Goal: Task Accomplishment & Management: Manage account settings

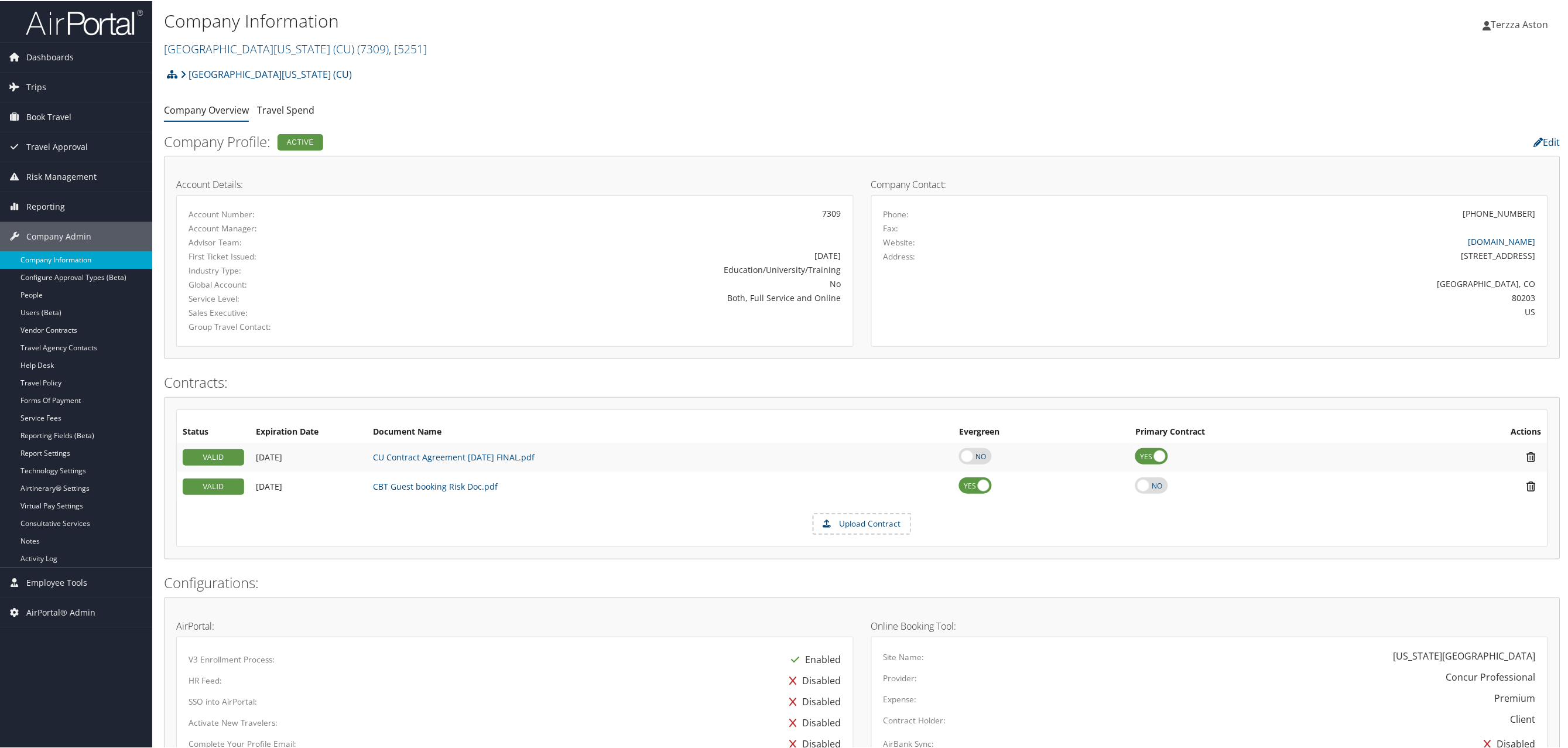
click at [58, 262] on link "Company Information" at bounding box center [76, 259] width 152 height 17
click at [224, 44] on link "University of Colorado (CU) ( 7309 ) , [ 5251 ]" at bounding box center [295, 48] width 263 height 16
click at [218, 54] on link "University of Colorado (CU) ( 7309 ) , [ 5251 ]" at bounding box center [295, 48] width 263 height 16
click at [217, 70] on input "search" at bounding box center [241, 69] width 154 height 22
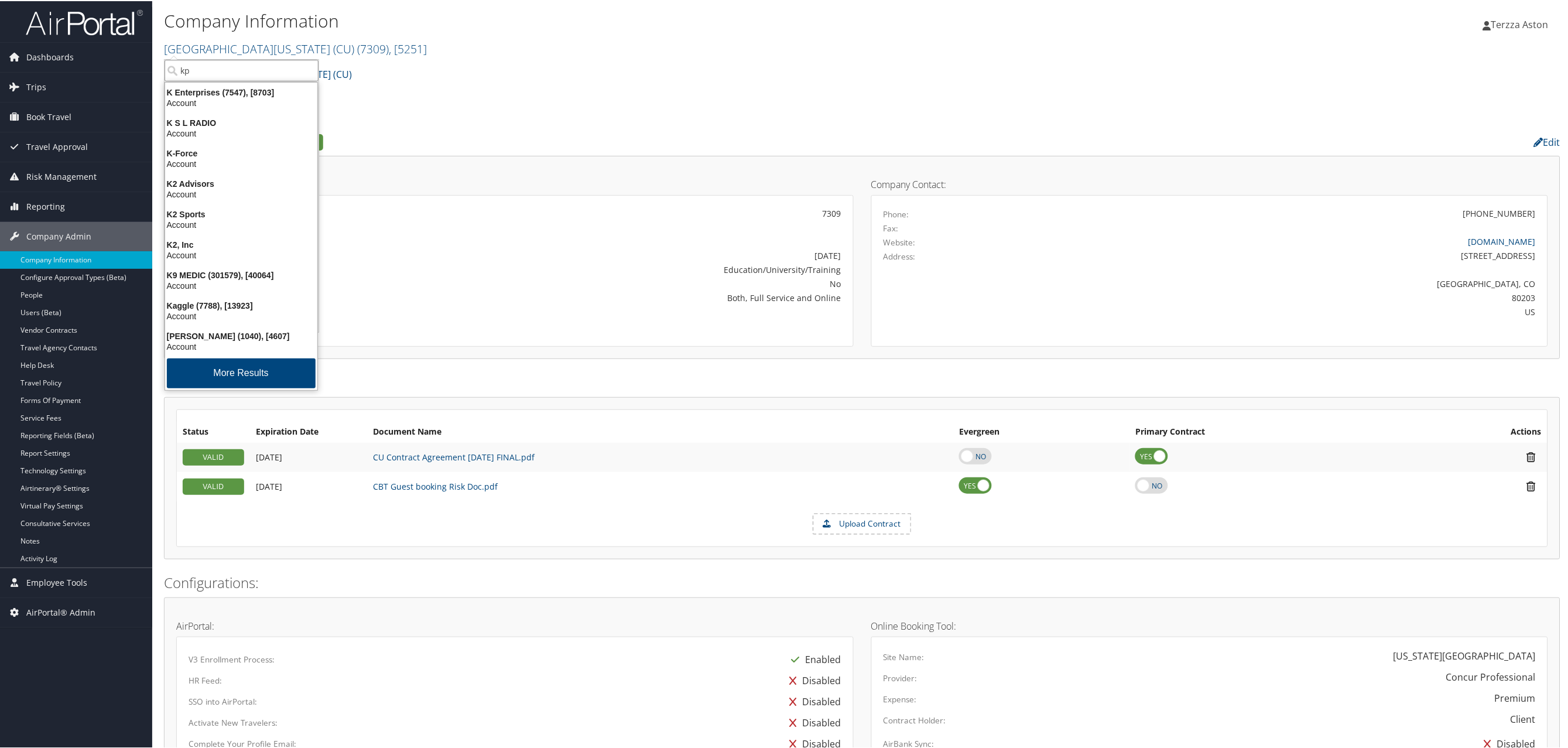
type input "kpg"
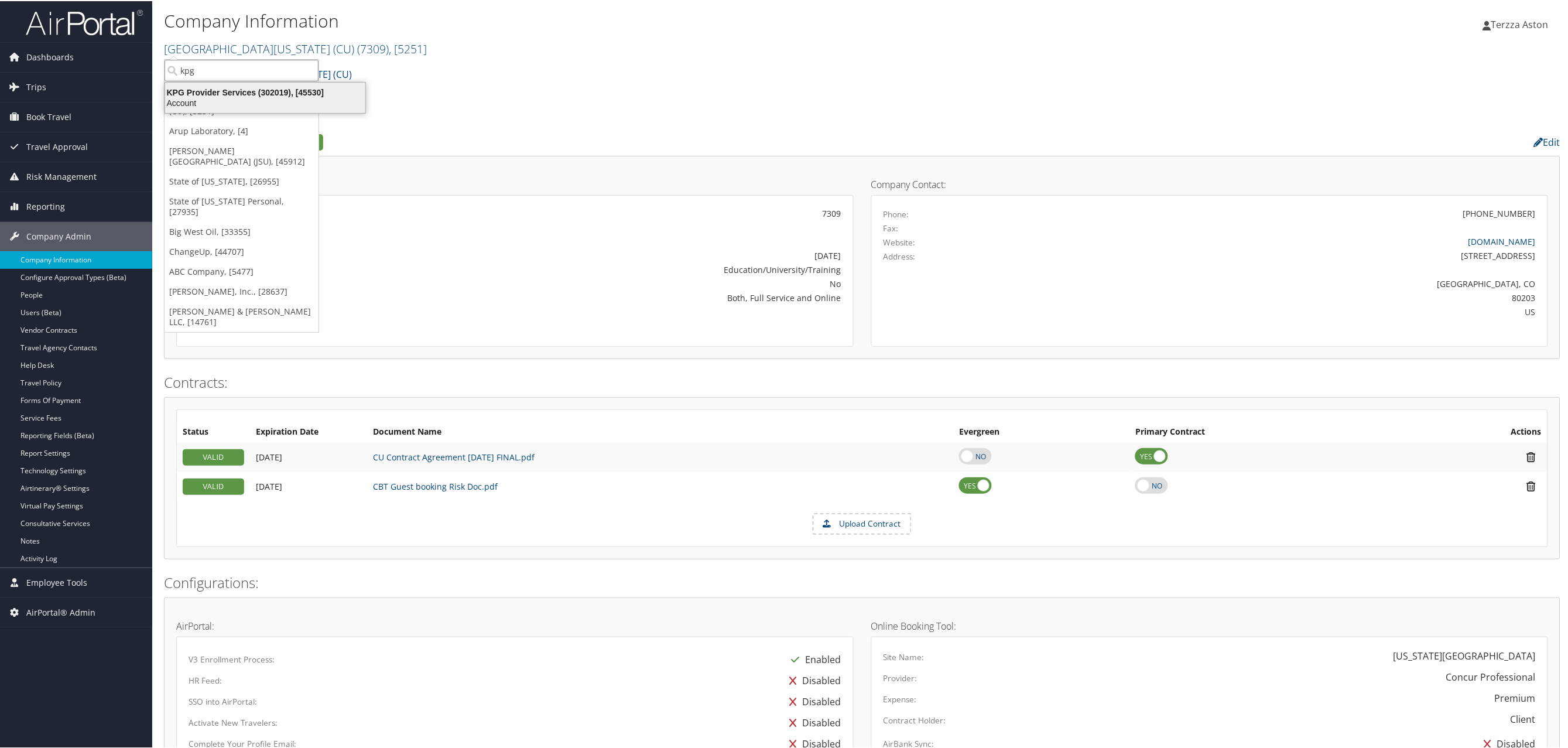
click at [226, 87] on div "KPG Provider Services (302019), [45530]" at bounding box center [265, 91] width 215 height 11
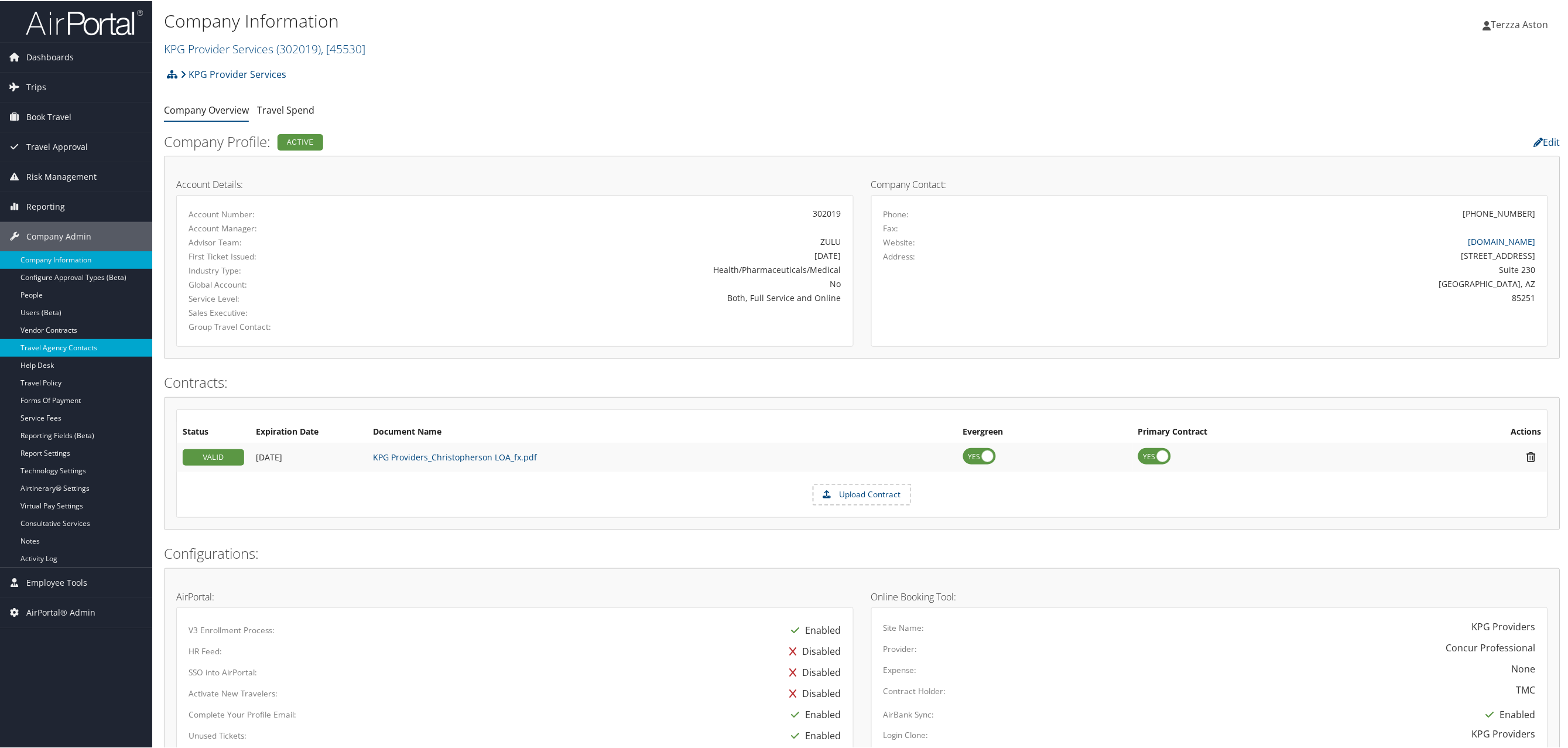
click at [67, 347] on link "Travel Agency Contacts" at bounding box center [76, 346] width 152 height 17
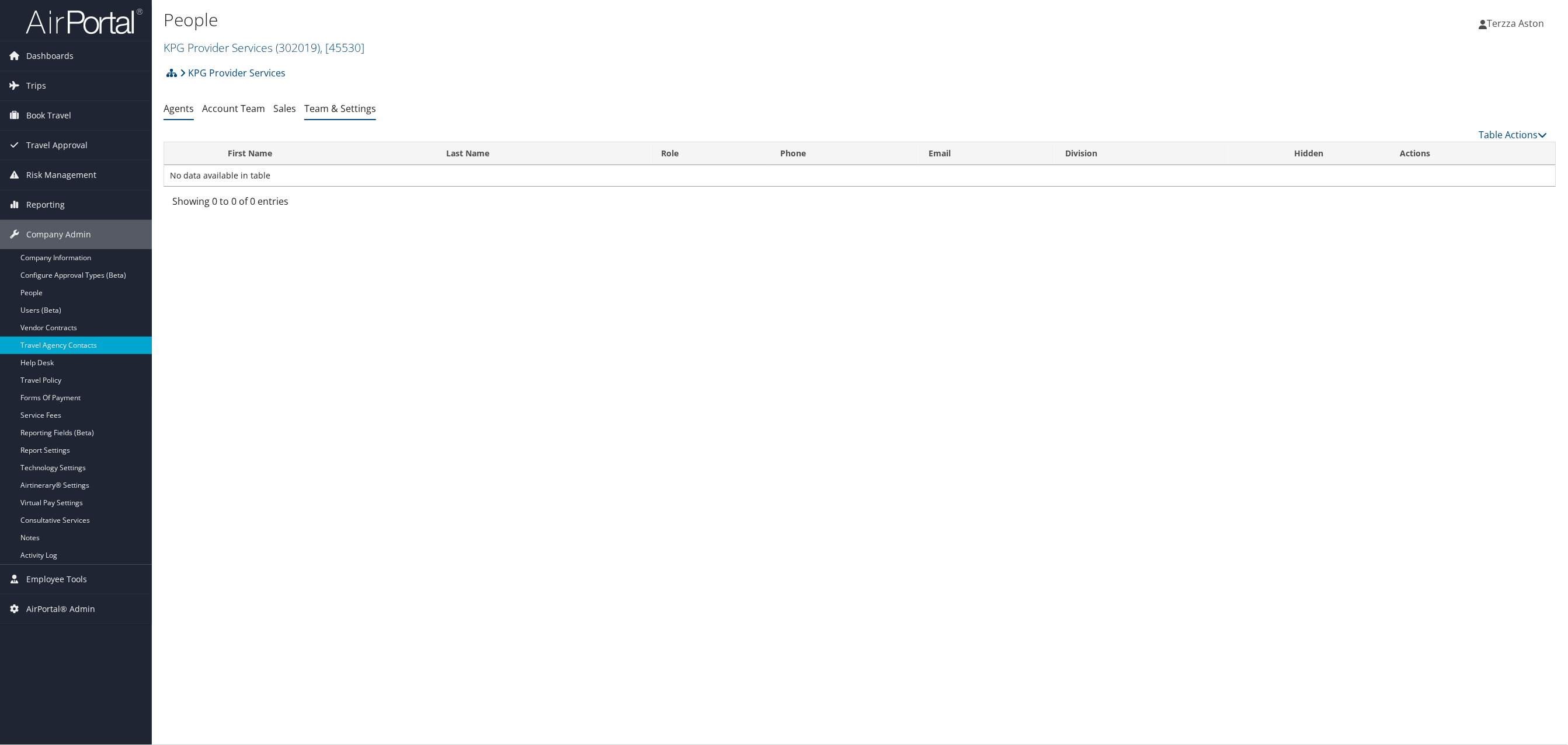
click at [348, 110] on link "Team & Settings" at bounding box center [340, 108] width 72 height 13
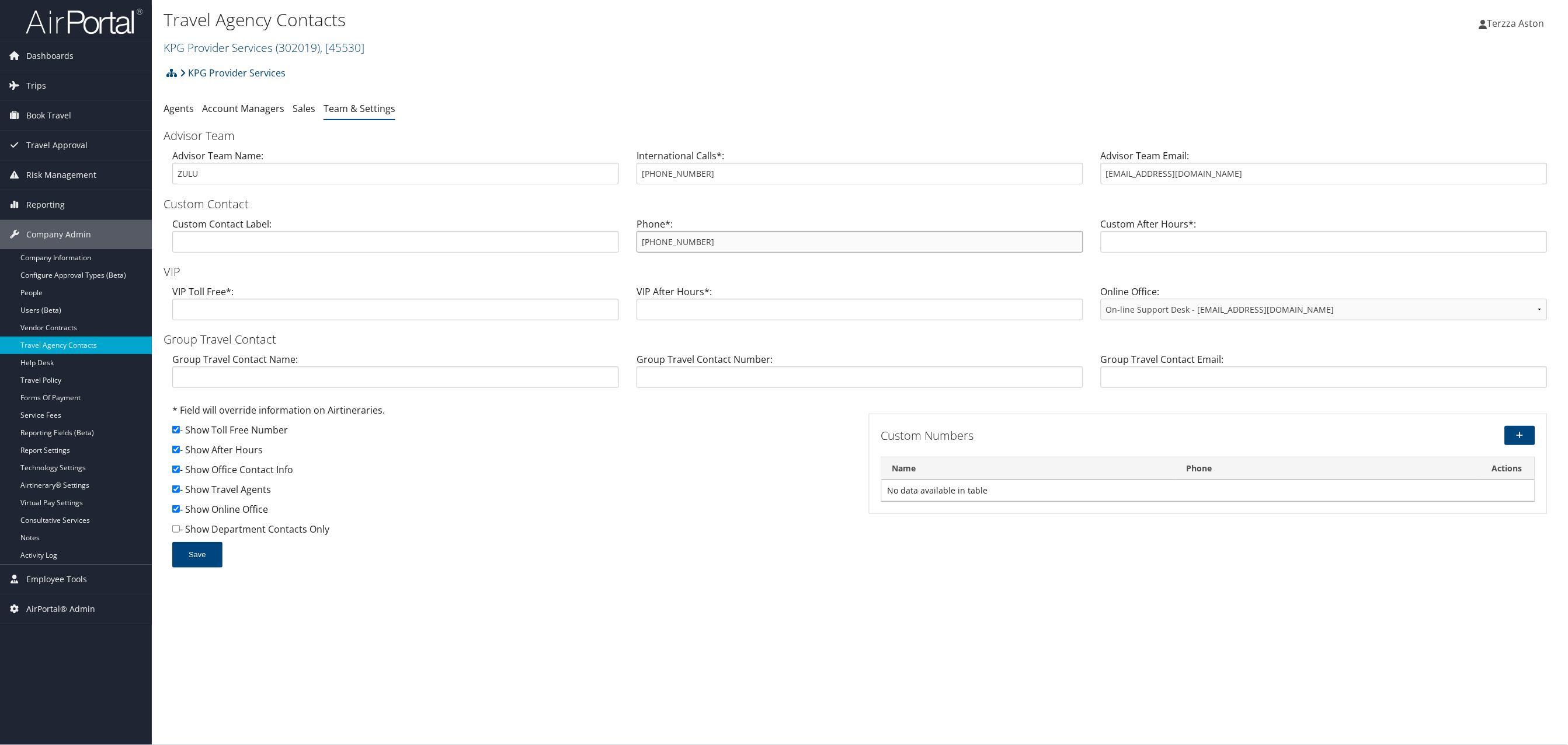
drag, startPoint x: 638, startPoint y: 240, endPoint x: 728, endPoint y: 237, distance: 90.0
click at [728, 237] on input "800-537-4451" at bounding box center [860, 242] width 446 height 22
click at [62, 258] on link "Company Information" at bounding box center [76, 258] width 152 height 17
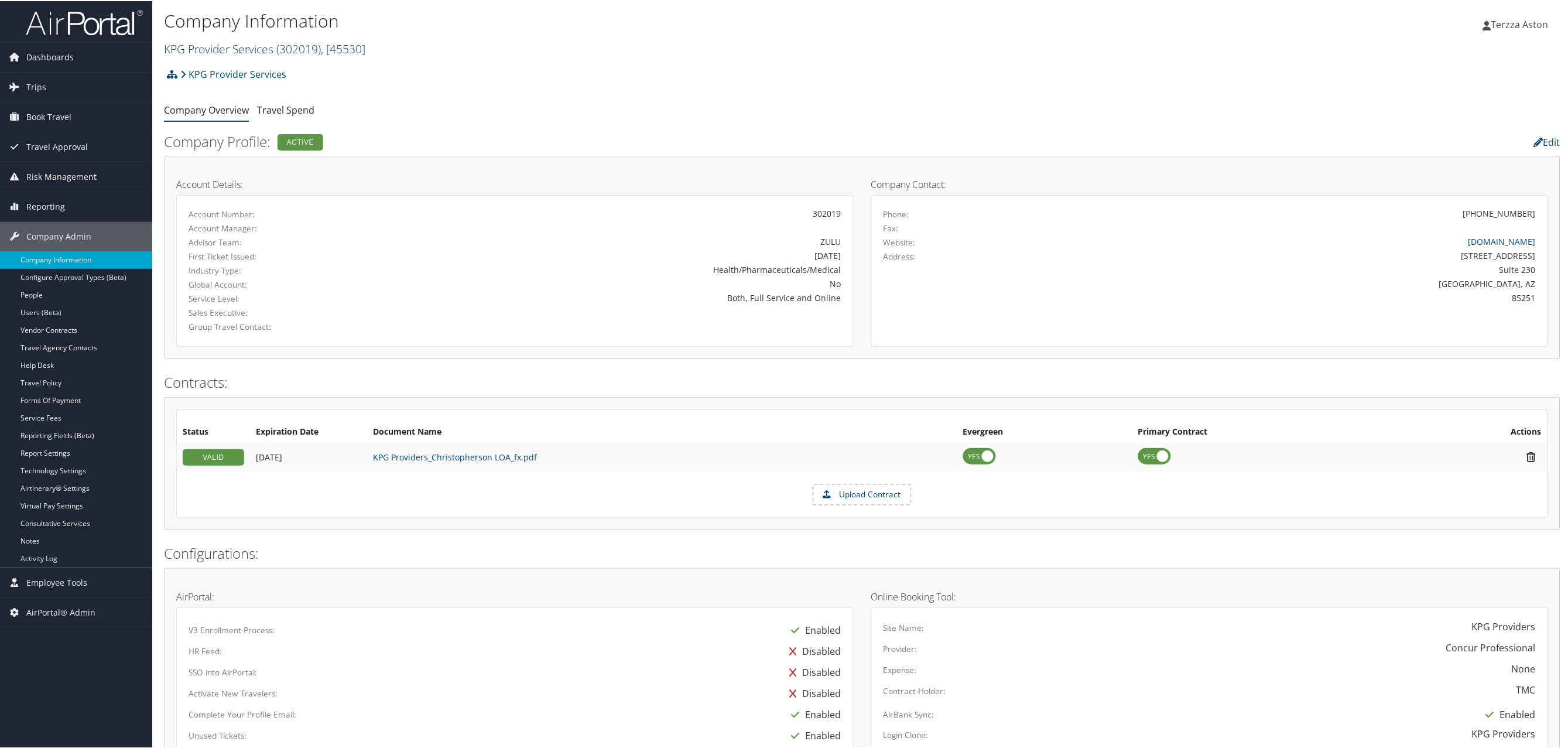
click at [207, 49] on link "KPG Provider Services ( 302019 ) , [ 45530 ]" at bounding box center [265, 48] width 202 height 16
click at [194, 69] on input "search" at bounding box center [241, 69] width 154 height 22
type input "university of denver"
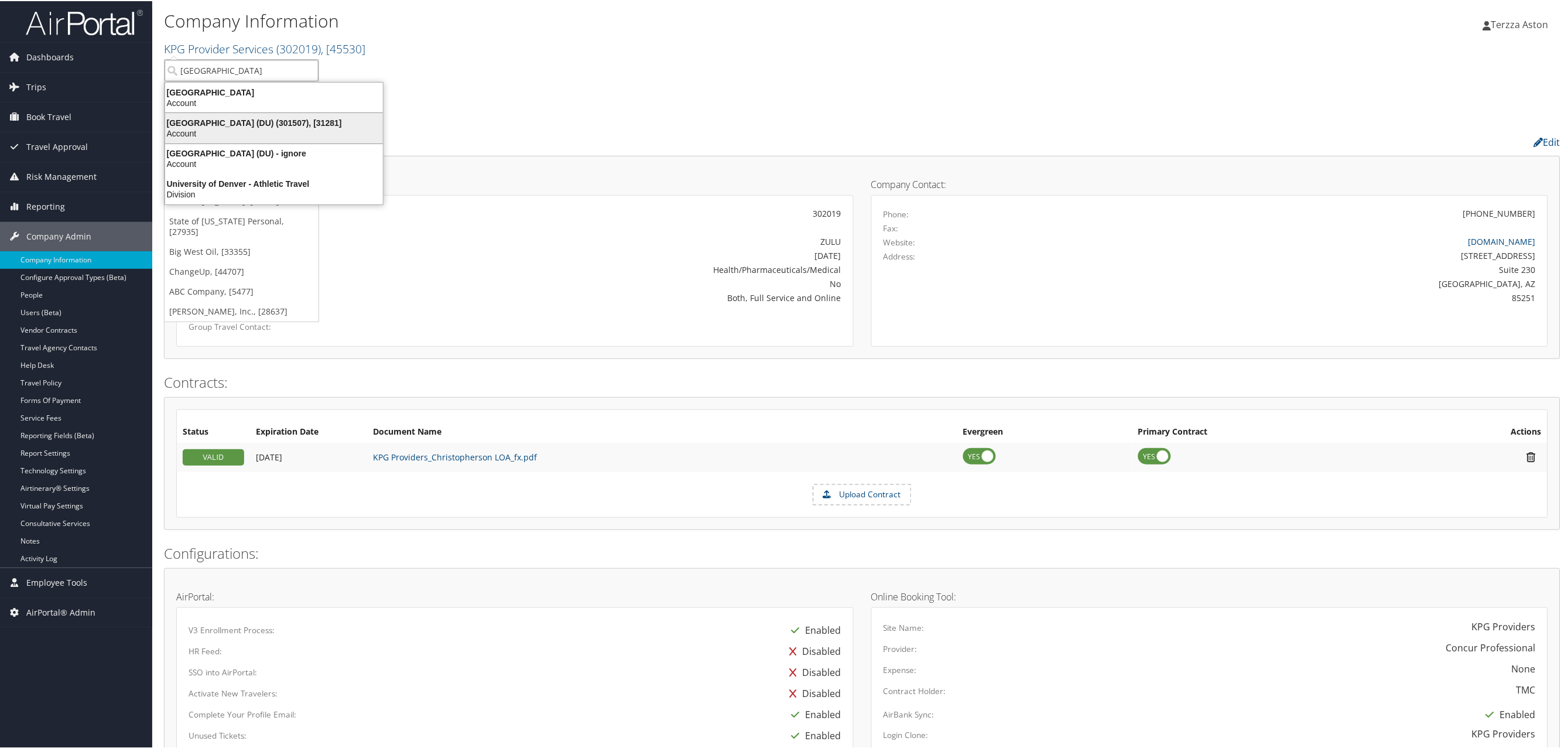
click at [215, 123] on div "University of Denver (DU) (301507), [31281]" at bounding box center [274, 121] width 232 height 11
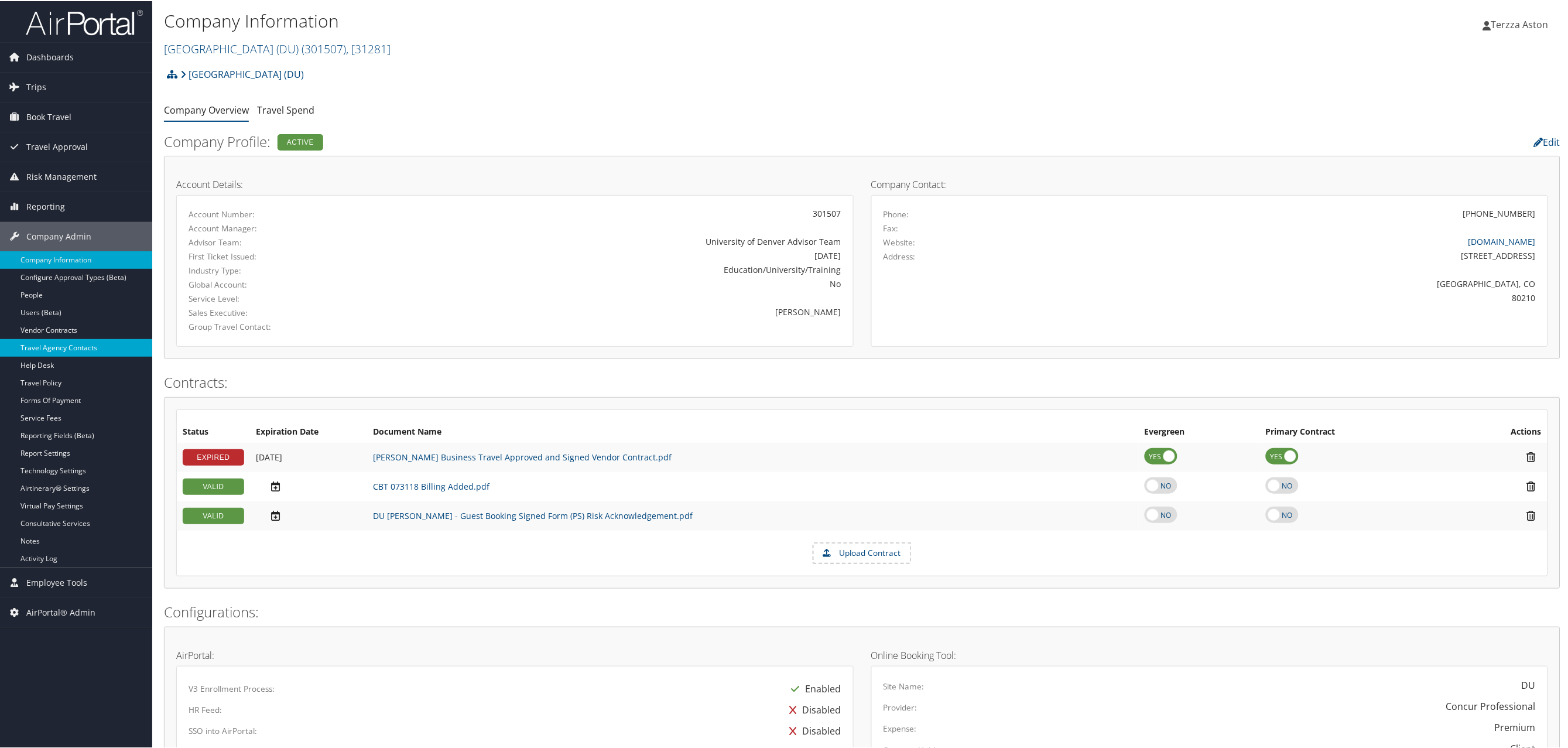
click at [76, 351] on link "Travel Agency Contacts" at bounding box center [76, 346] width 152 height 17
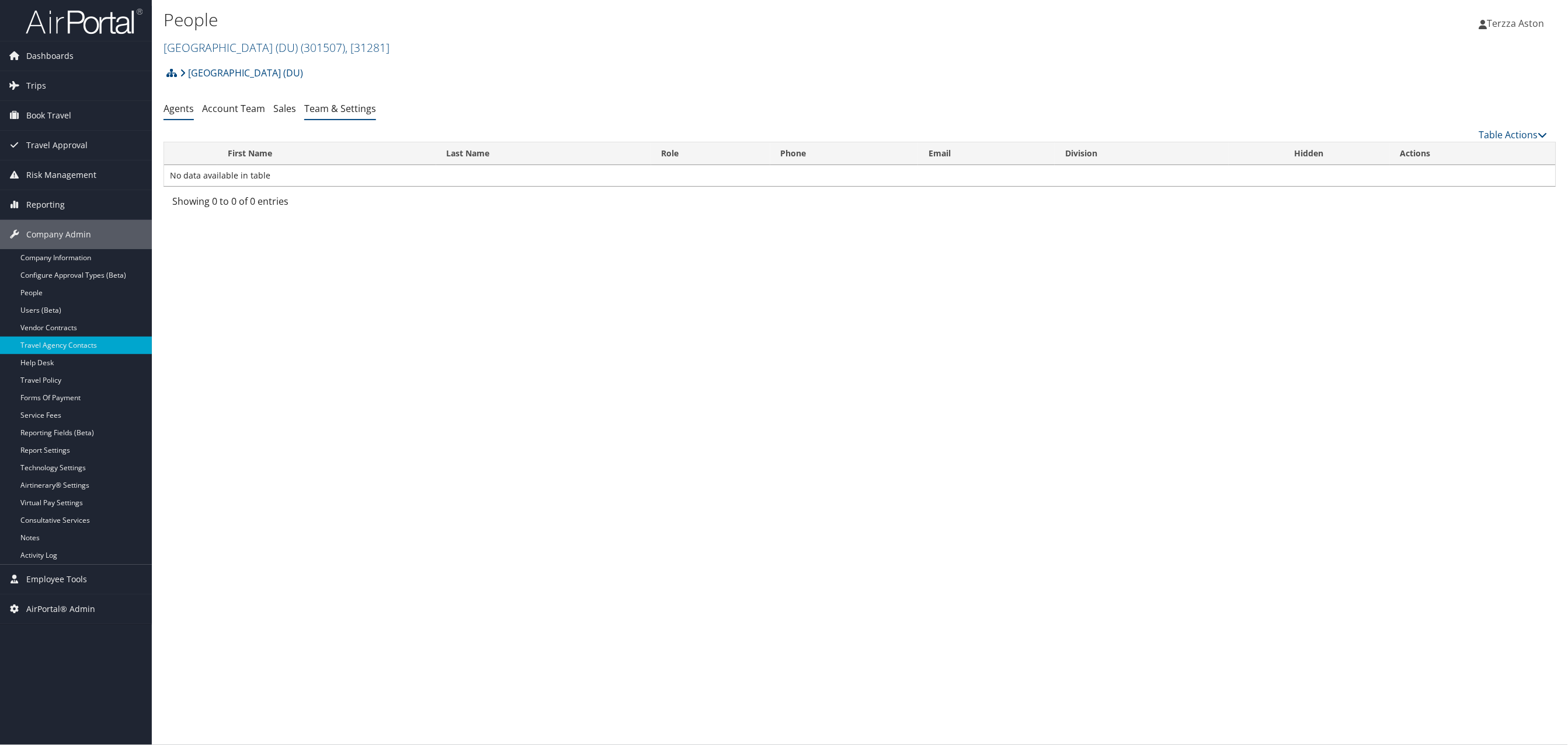
click at [345, 112] on link "Team & Settings" at bounding box center [340, 108] width 72 height 13
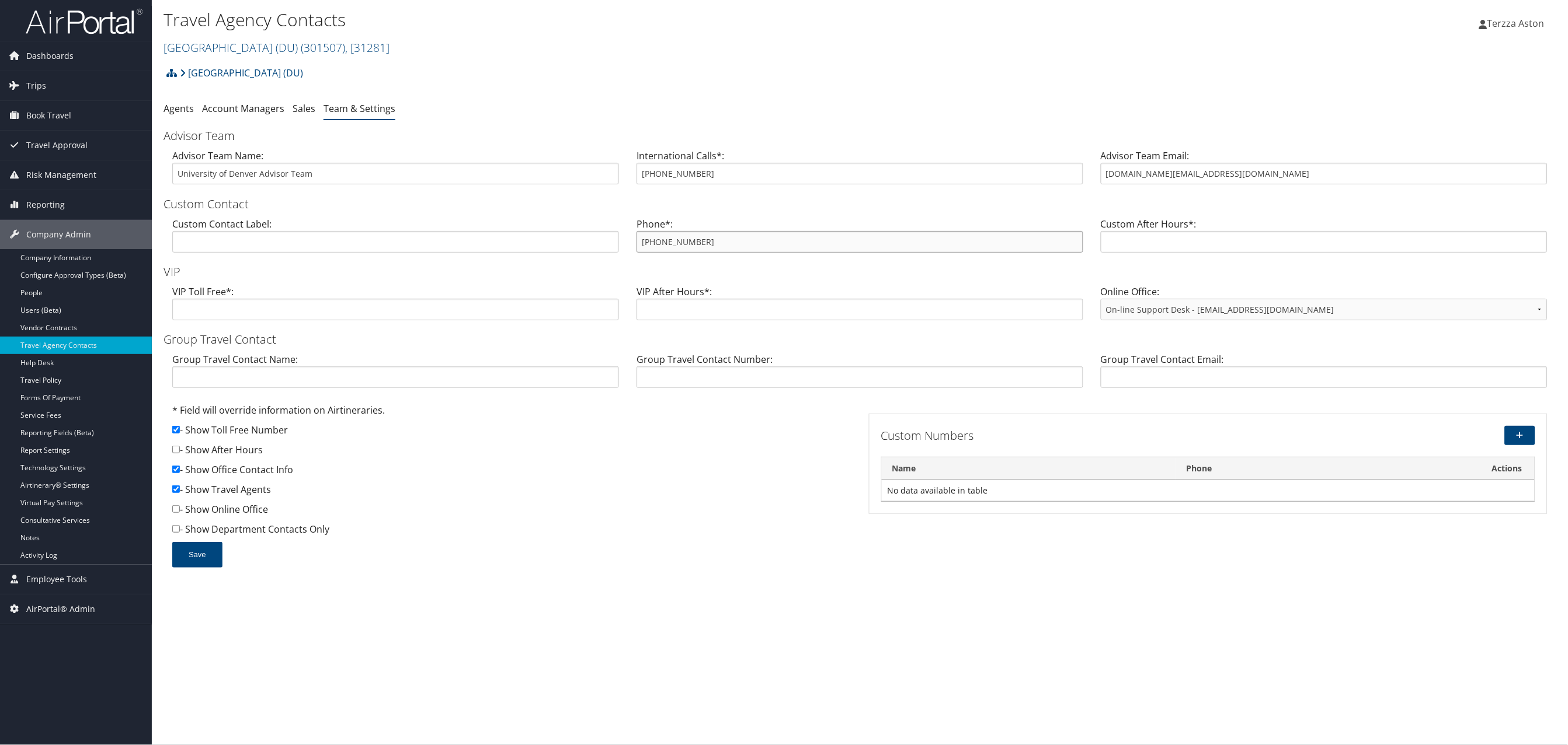
drag, startPoint x: 638, startPoint y: 243, endPoint x: 704, endPoint y: 242, distance: 66.0
click at [704, 242] on input "[PHONE_NUMBER]" at bounding box center [860, 242] width 446 height 22
